Goal: Use online tool/utility: Utilize a website feature to perform a specific function

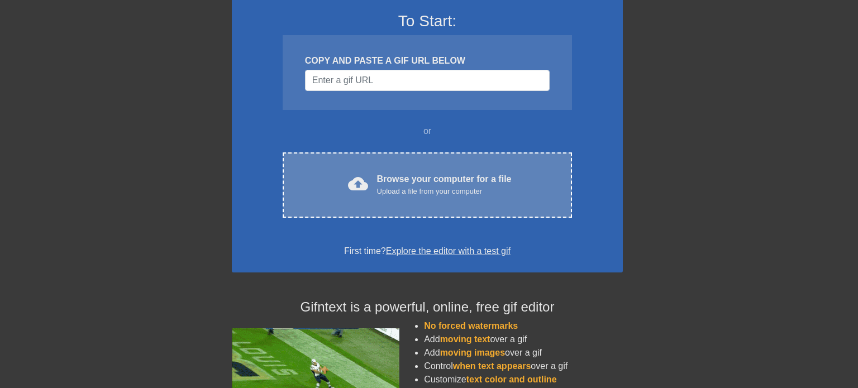
scroll to position [0, 2]
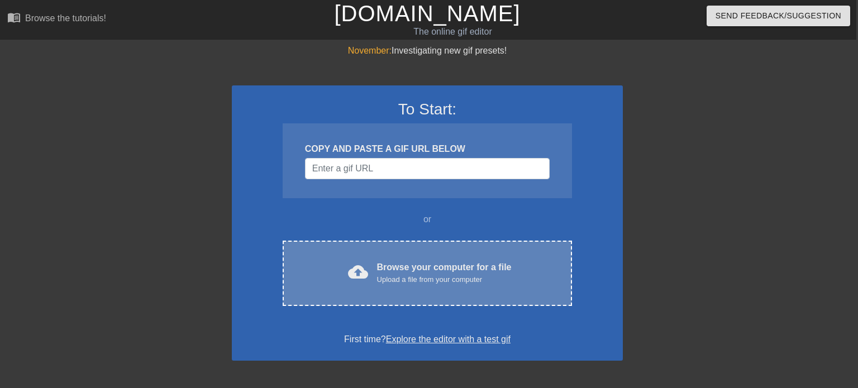
click at [450, 283] on div "Upload a file from your computer" at bounding box center [444, 279] width 135 height 11
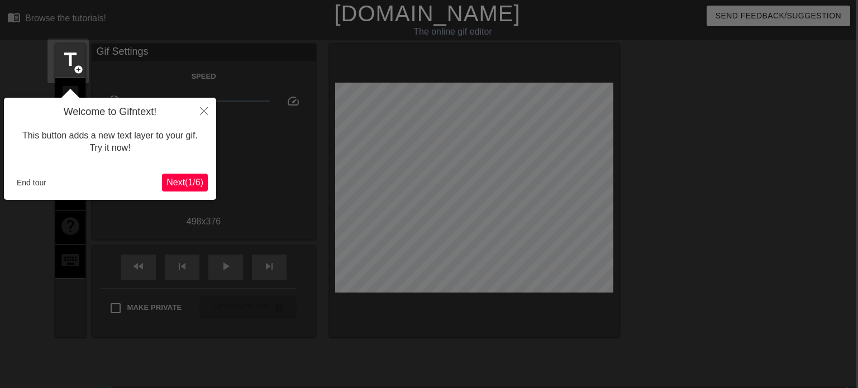
scroll to position [27, 2]
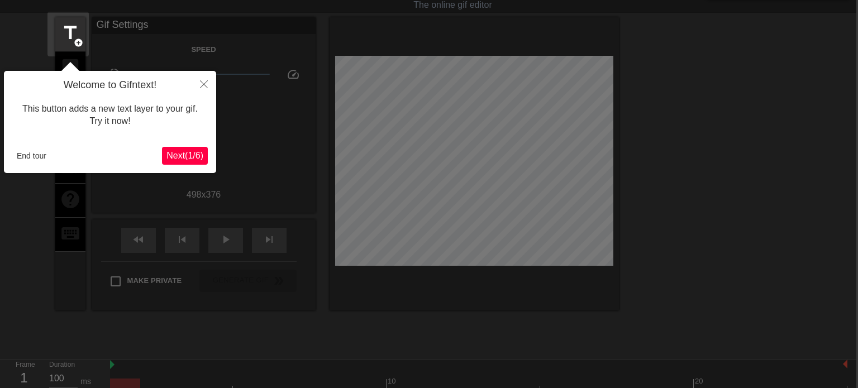
click at [194, 154] on span "Next ( 1 / 6 )" at bounding box center [184, 155] width 37 height 9
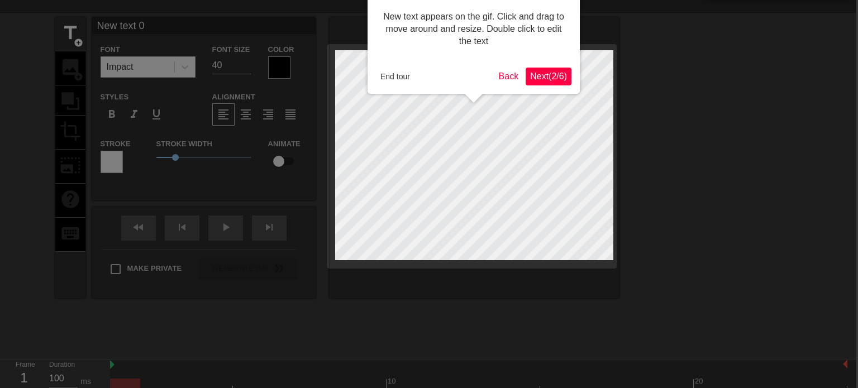
scroll to position [0, 2]
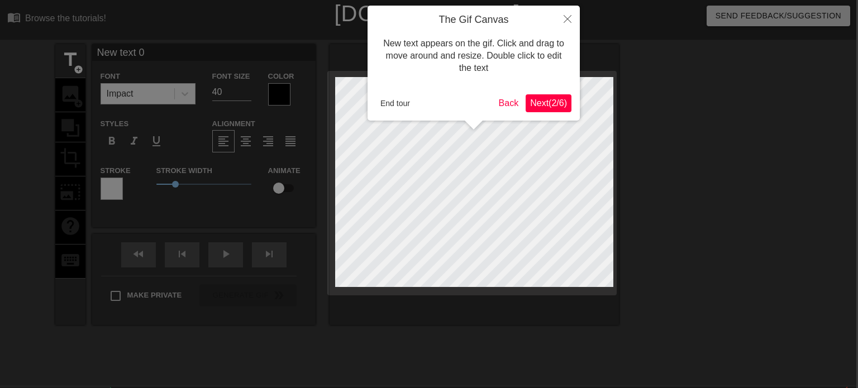
click at [541, 104] on span "Next ( 2 / 6 )" at bounding box center [548, 102] width 37 height 9
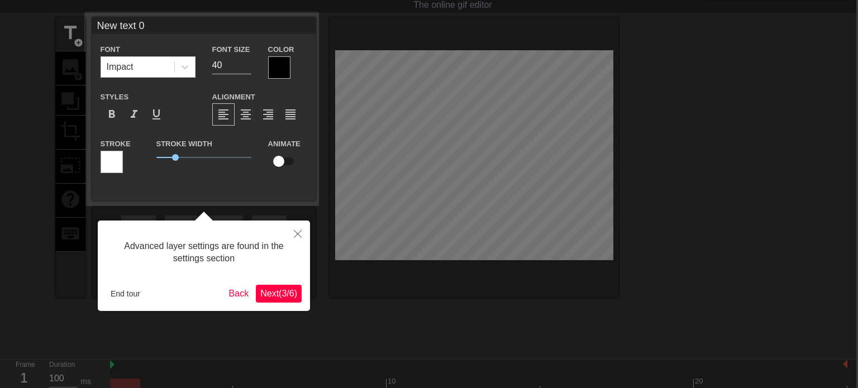
click at [273, 291] on span "Next ( 3 / 6 )" at bounding box center [278, 293] width 37 height 9
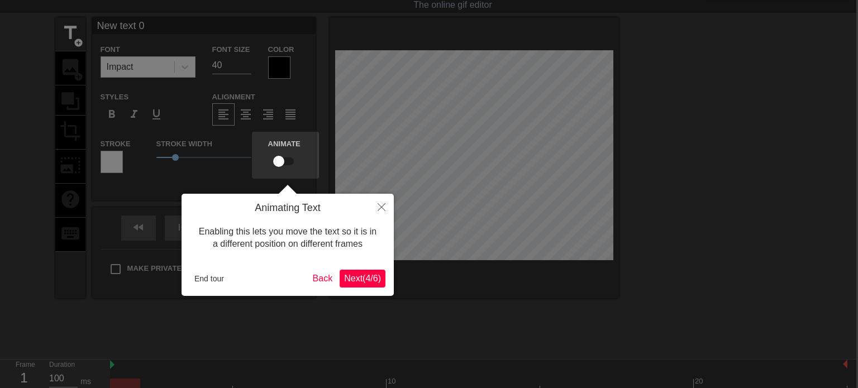
scroll to position [0, 2]
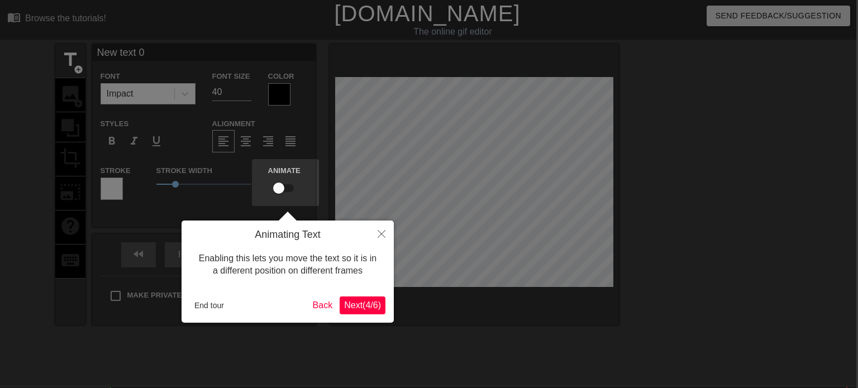
click at [380, 319] on div "Animating Text Enabling this lets you move the text so it is in a different pos…" at bounding box center [287, 272] width 212 height 102
click at [371, 309] on span "Next ( 4 / 6 )" at bounding box center [362, 304] width 37 height 9
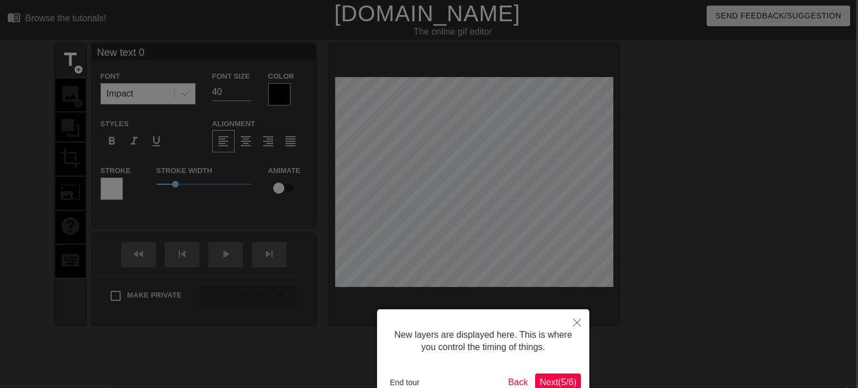
scroll to position [67, 2]
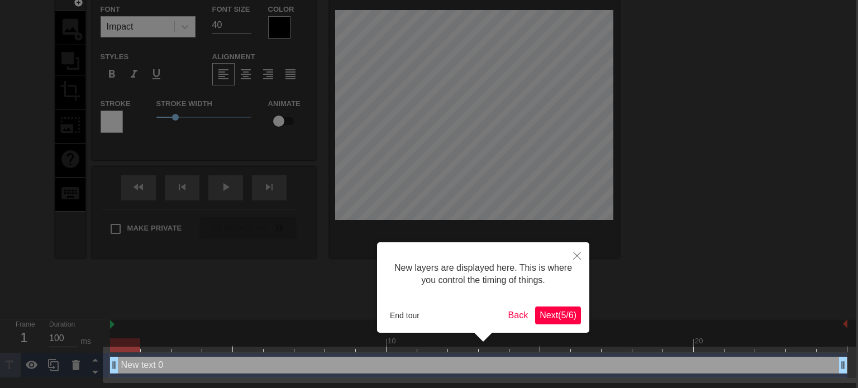
click at [553, 317] on span "Next ( 5 / 6 )" at bounding box center [557, 314] width 37 height 9
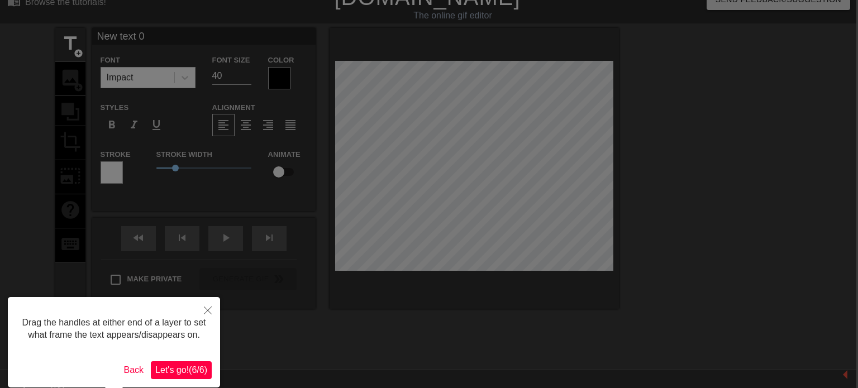
scroll to position [0, 2]
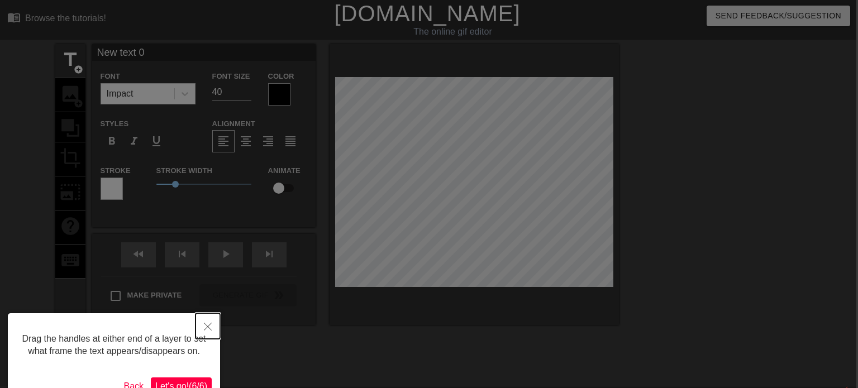
click at [204, 332] on button "Close" at bounding box center [207, 326] width 25 height 26
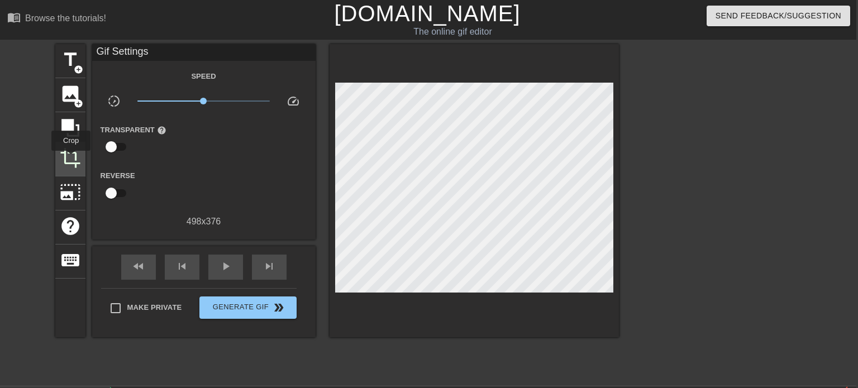
click at [71, 159] on span "crop" at bounding box center [70, 157] width 21 height 21
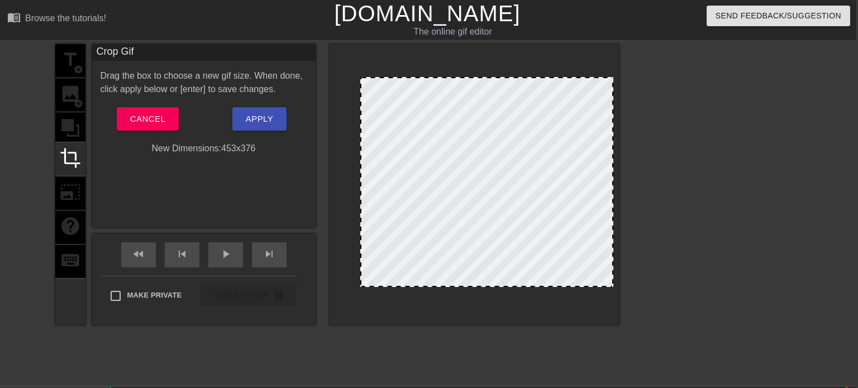
drag, startPoint x: 335, startPoint y: 147, endPoint x: 360, endPoint y: 151, distance: 25.4
click at [612, 172] on div at bounding box center [473, 184] width 289 height 281
click at [614, 173] on div at bounding box center [473, 184] width 289 height 281
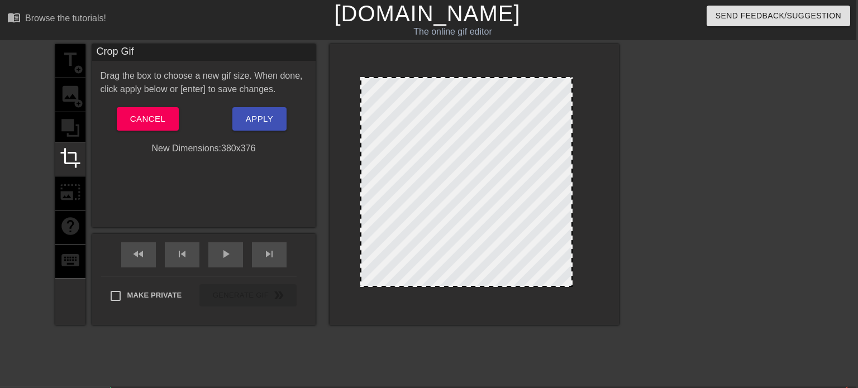
drag, startPoint x: 611, startPoint y: 181, endPoint x: 571, endPoint y: 174, distance: 41.4
click at [254, 118] on span "Apply" at bounding box center [259, 119] width 27 height 15
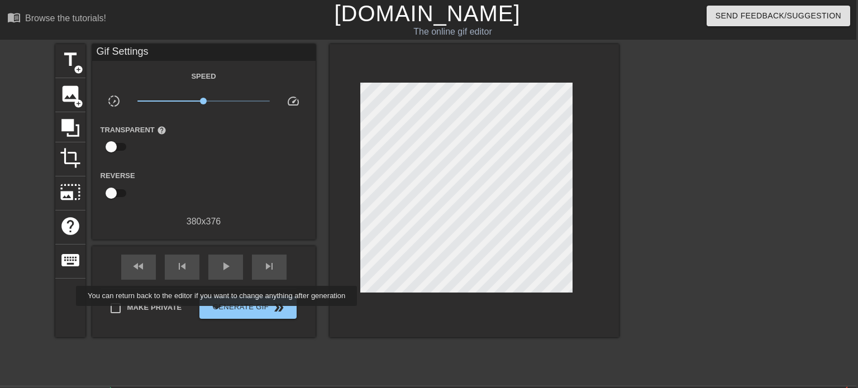
click at [226, 320] on div "Make Private Generate Gif double_arrow" at bounding box center [198, 310] width 195 height 44
click at [226, 314] on span "Generate Gif double_arrow" at bounding box center [248, 307] width 88 height 13
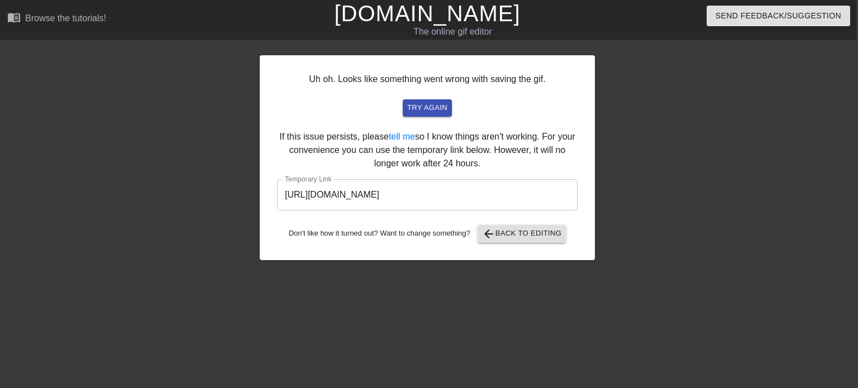
click at [380, 199] on input "[URL][DOMAIN_NAME]" at bounding box center [427, 194] width 300 height 31
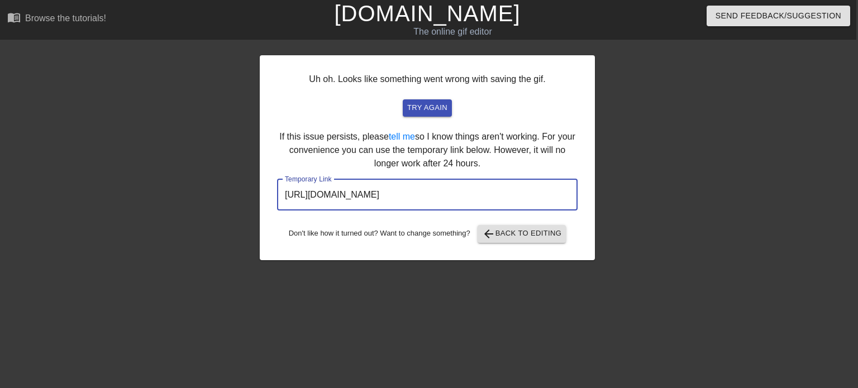
click at [380, 199] on input "[URL][DOMAIN_NAME]" at bounding box center [427, 194] width 300 height 31
